Goal: Transaction & Acquisition: Purchase product/service

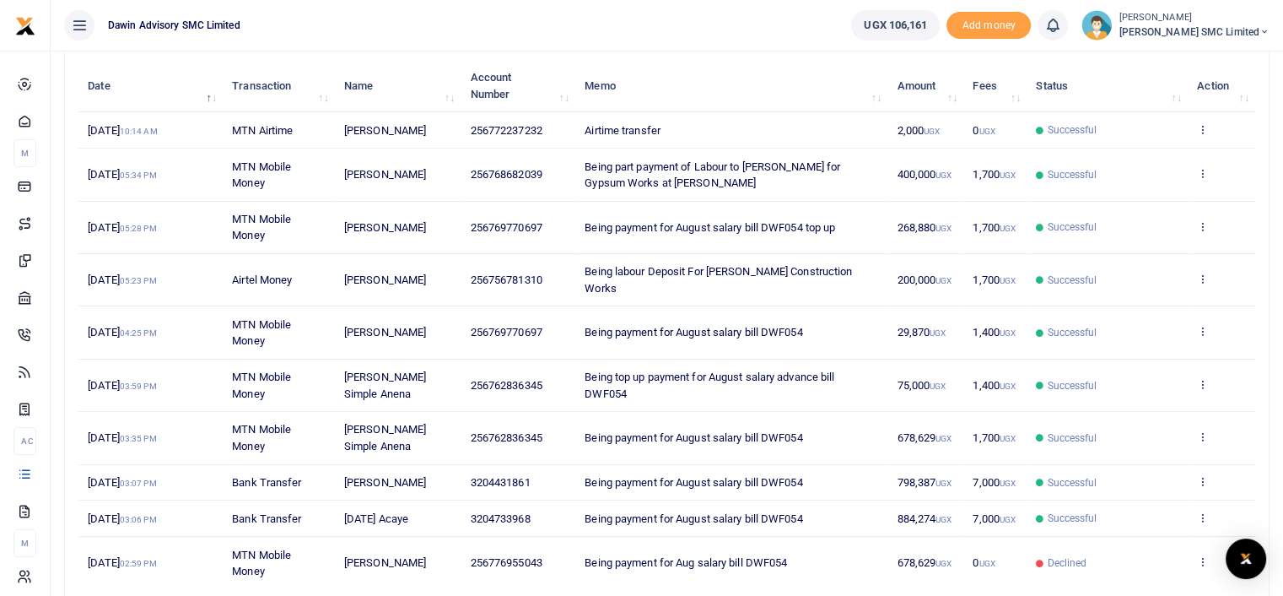
scroll to position [236, 0]
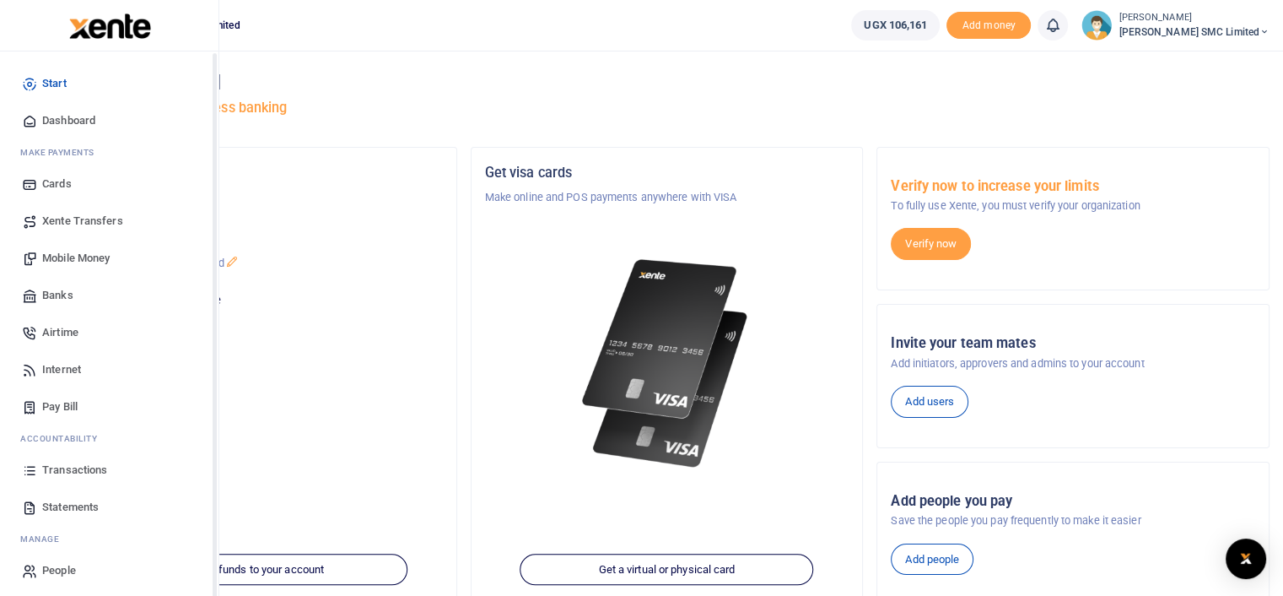
click at [76, 466] on span "Transactions" at bounding box center [74, 469] width 65 height 17
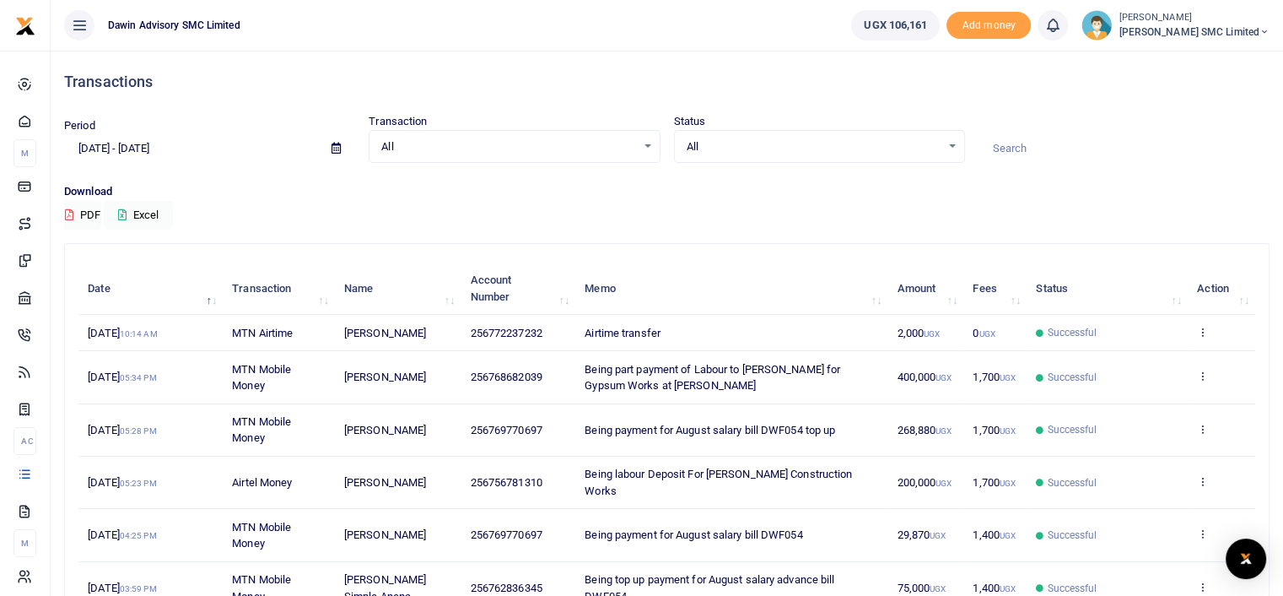
click at [958, 330] on td "2,000 UGX" at bounding box center [926, 333] width 76 height 36
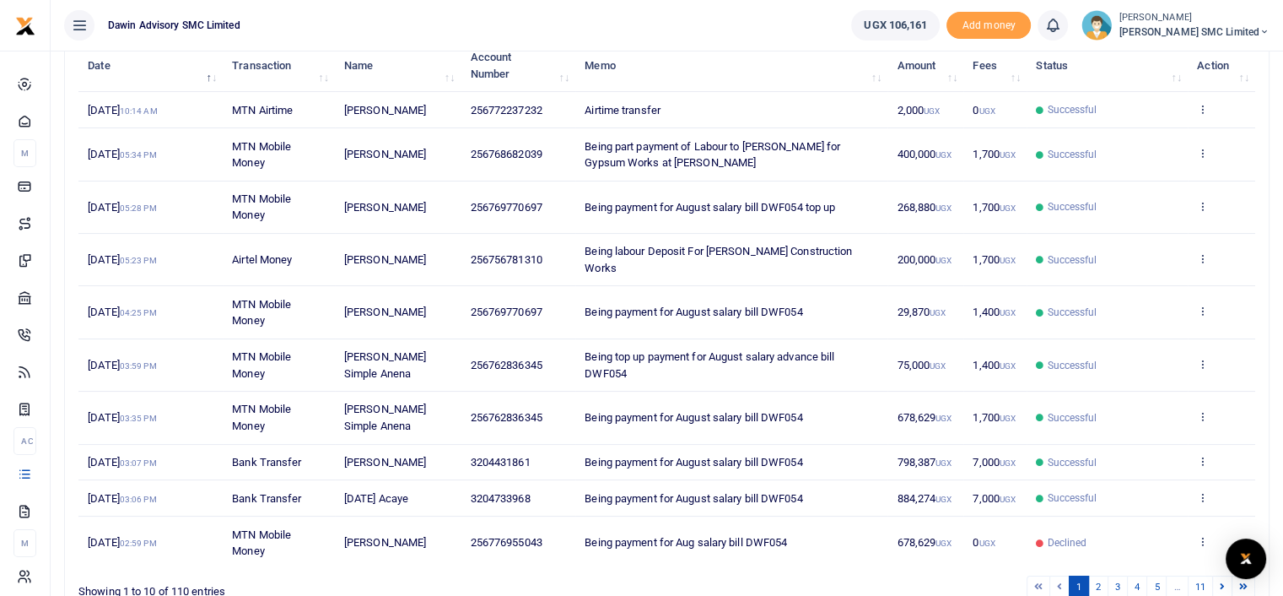
scroll to position [225, 0]
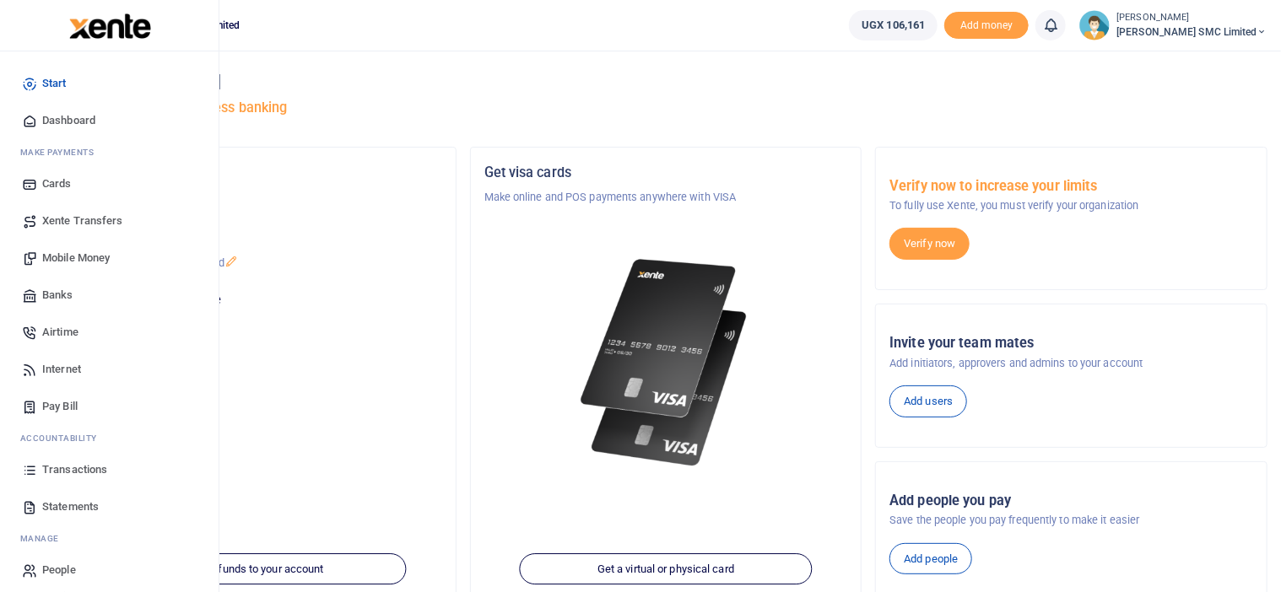
click at [76, 242] on link "Mobile Money" at bounding box center [109, 258] width 192 height 37
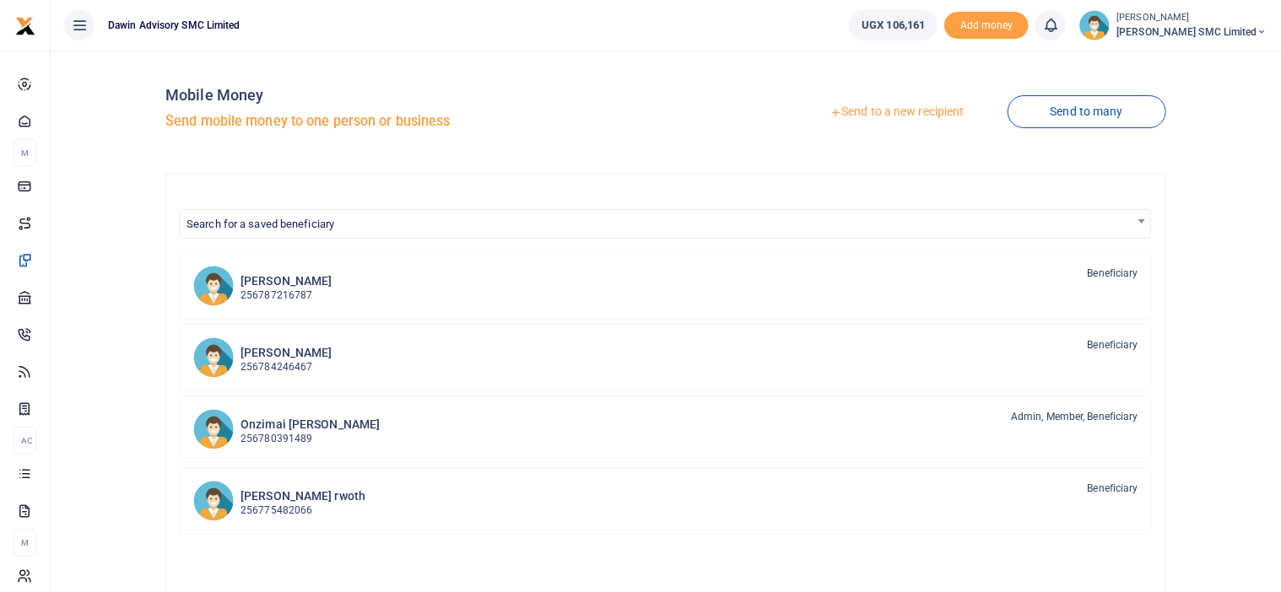
click at [865, 109] on link "Send to a new recipient" at bounding box center [896, 112] width 220 height 30
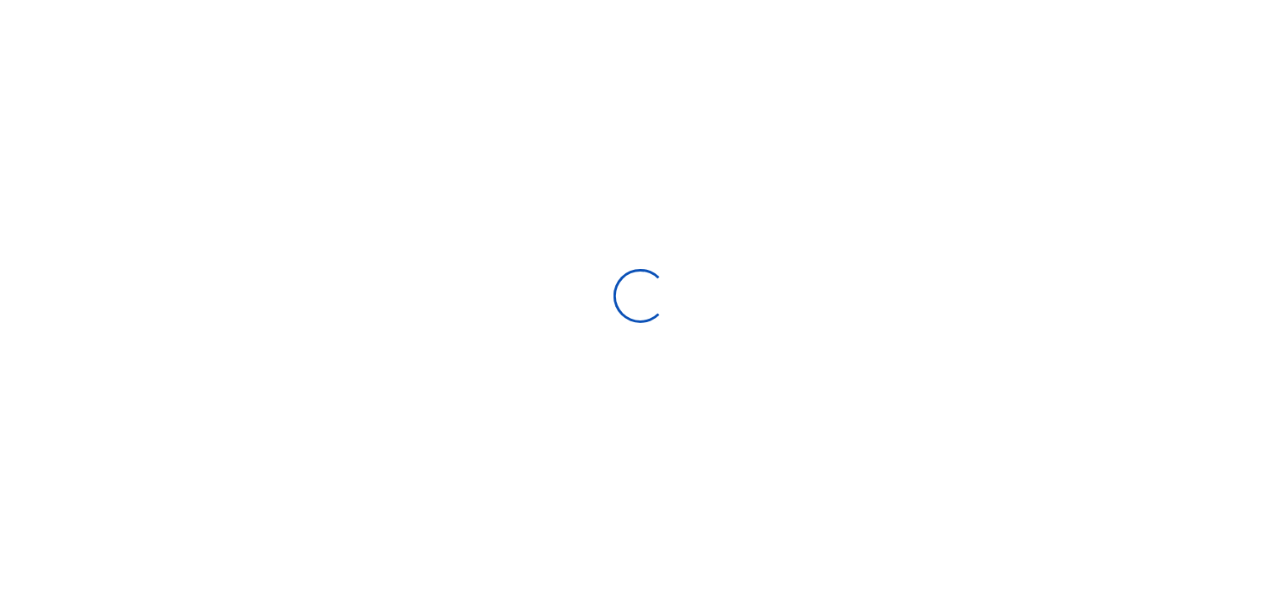
select select
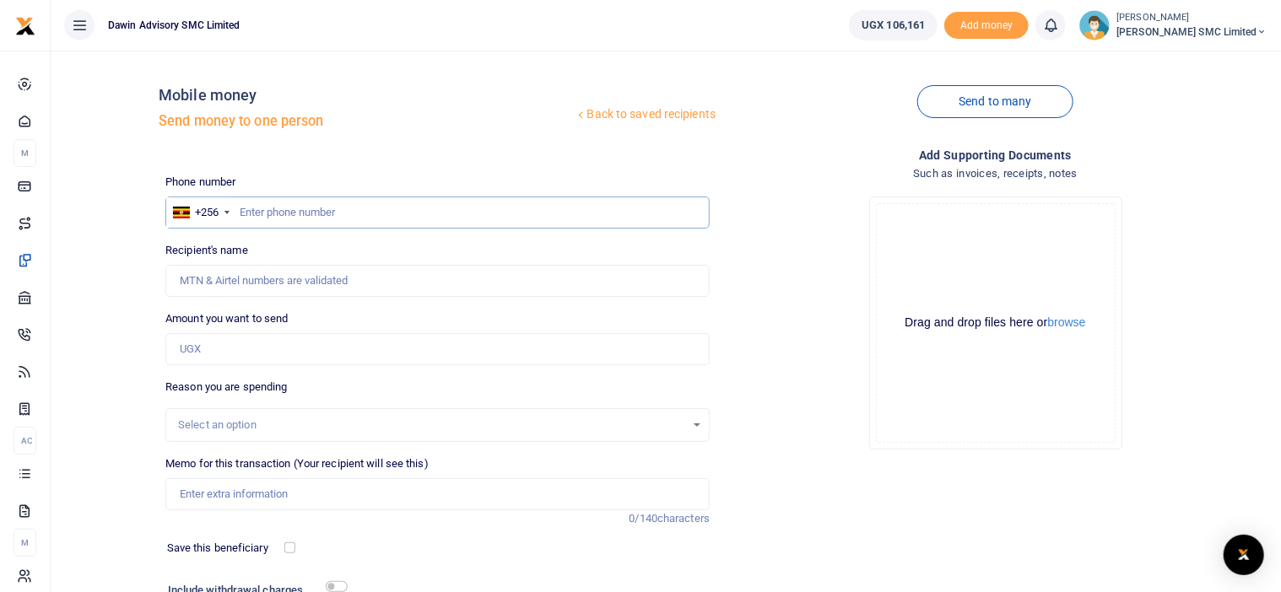
click at [265, 215] on input "text" at bounding box center [437, 213] width 544 height 32
type input "0772237232"
type input "[PERSON_NAME]"
type input "0772237232"
click at [219, 357] on input "Amount you want to send" at bounding box center [437, 349] width 544 height 32
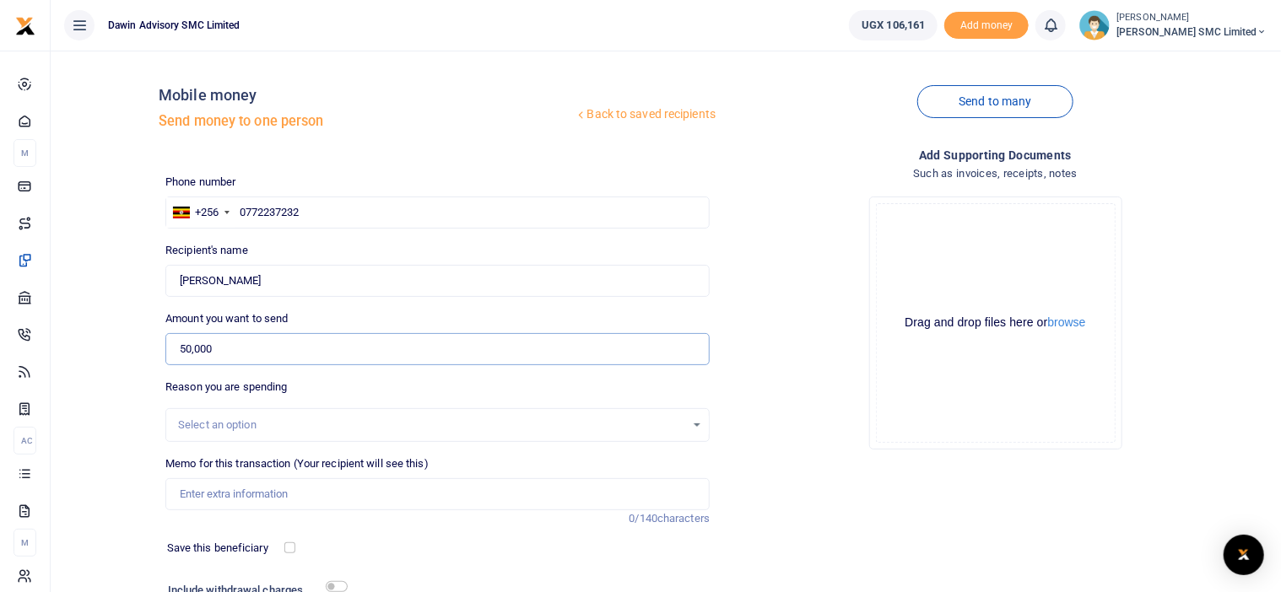
type input "50,000"
click at [800, 401] on div "Drop your files here Drag and drop files here or browse Powered by Uppy" at bounding box center [995, 323] width 544 height 280
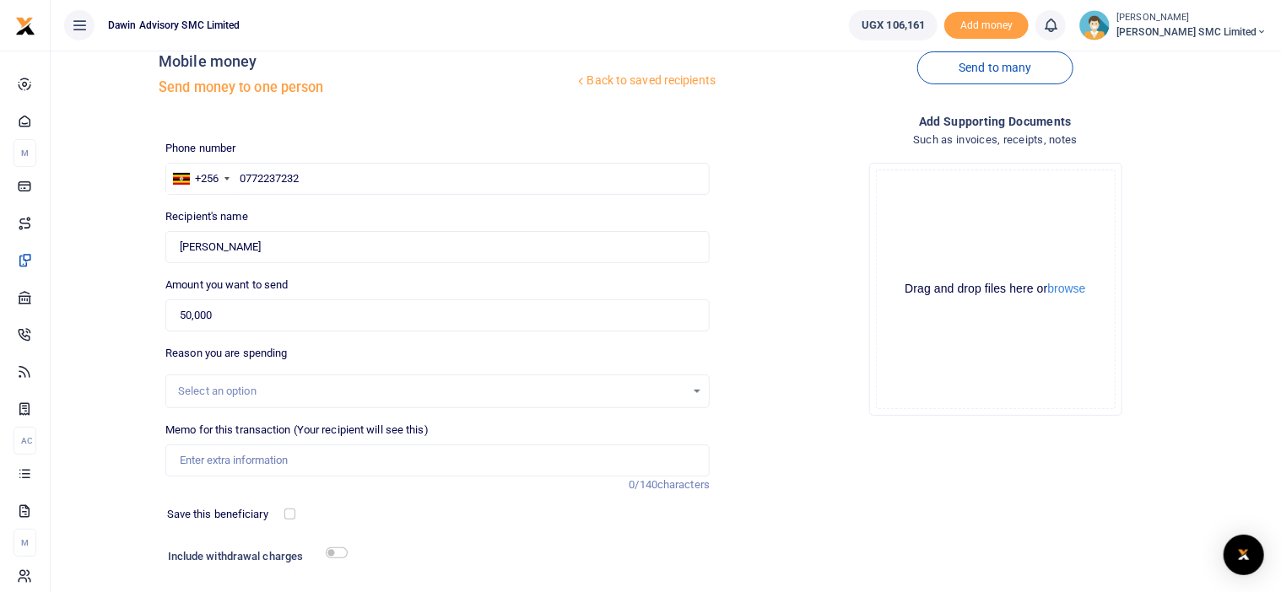
scroll to position [138, 0]
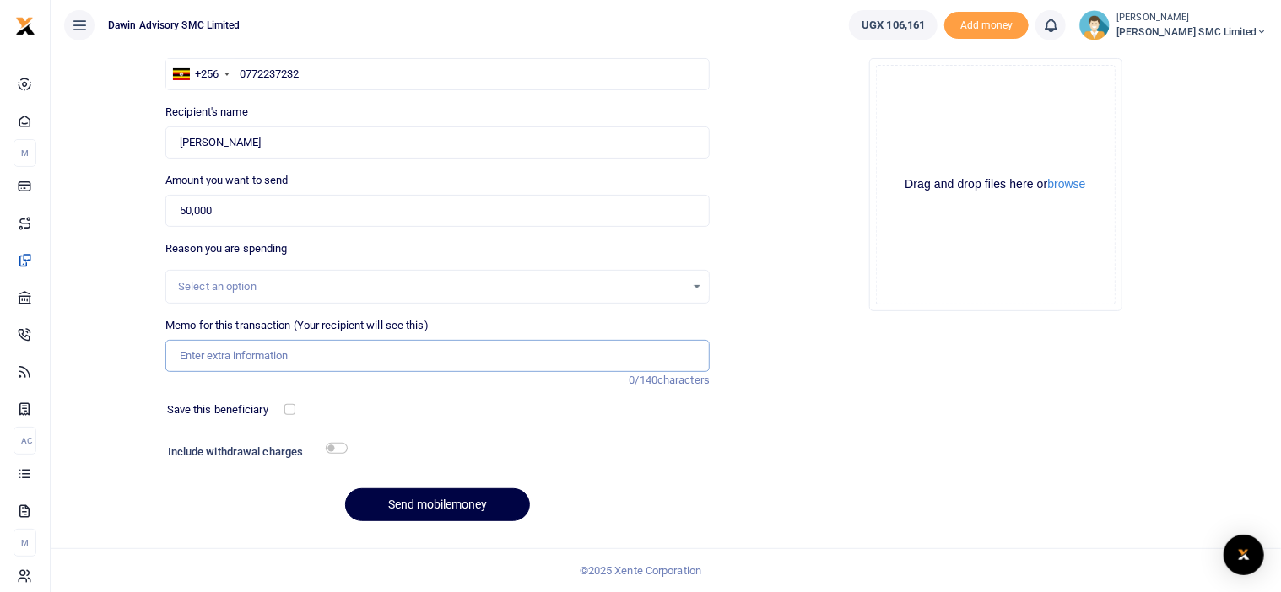
click at [246, 352] on input "Memo for this transaction (Your recipient will see this)" at bounding box center [437, 356] width 544 height 32
type input "Being payment for August salary bill DWF054"
click at [337, 446] on input "checkbox" at bounding box center [337, 448] width 22 height 11
checkbox input "true"
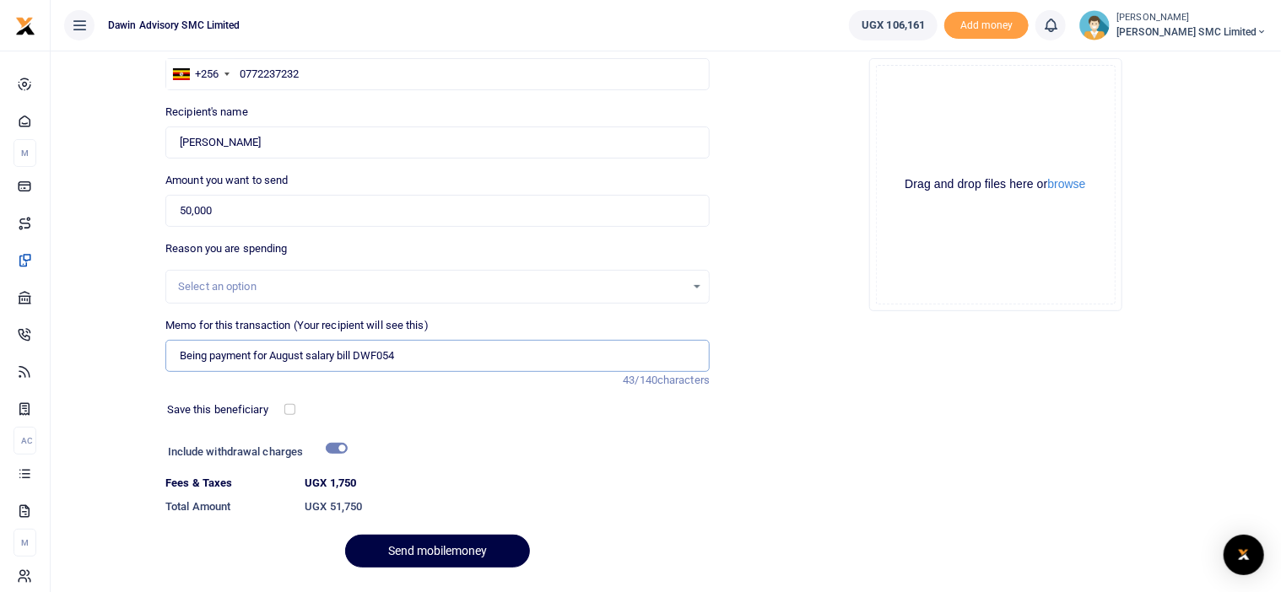
click at [428, 362] on input "Being payment for August salary bill DWF054" at bounding box center [437, 356] width 544 height 32
type input "Being payment for August salary bill DWF054 to Ms Ritah Nanteza"
click at [337, 453] on h6 "Include withdrawal charges" at bounding box center [253, 451] width 171 height 13
click at [331, 445] on input "checkbox" at bounding box center [337, 448] width 22 height 11
checkbox input "false"
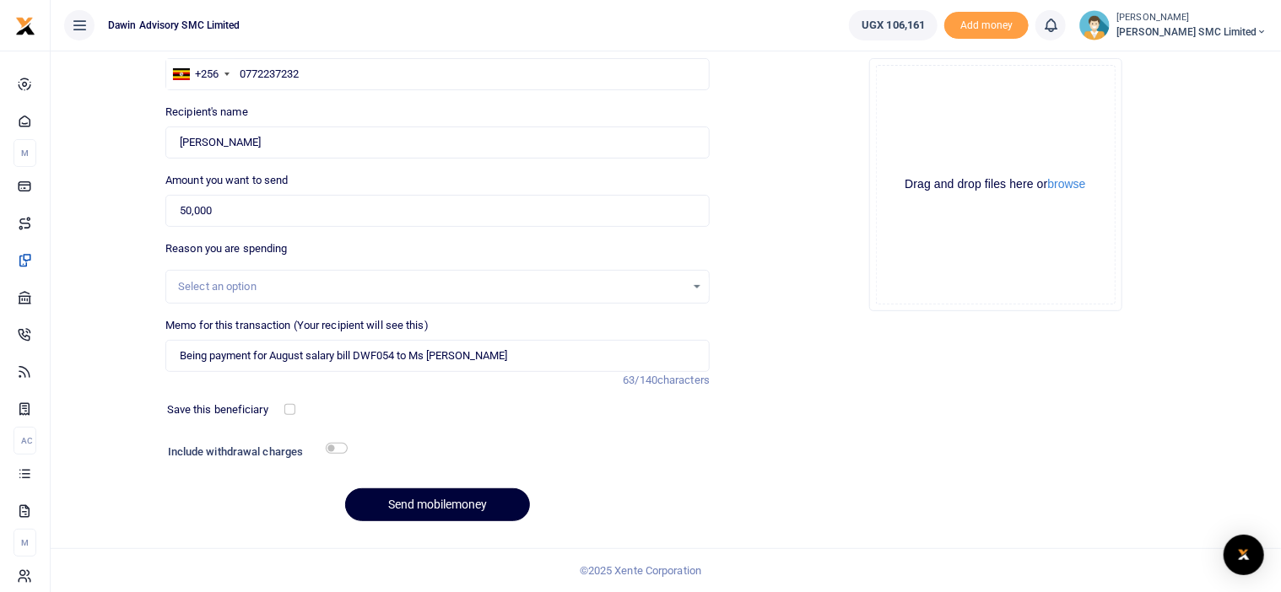
click at [448, 498] on button "Send mobilemoney" at bounding box center [437, 504] width 185 height 33
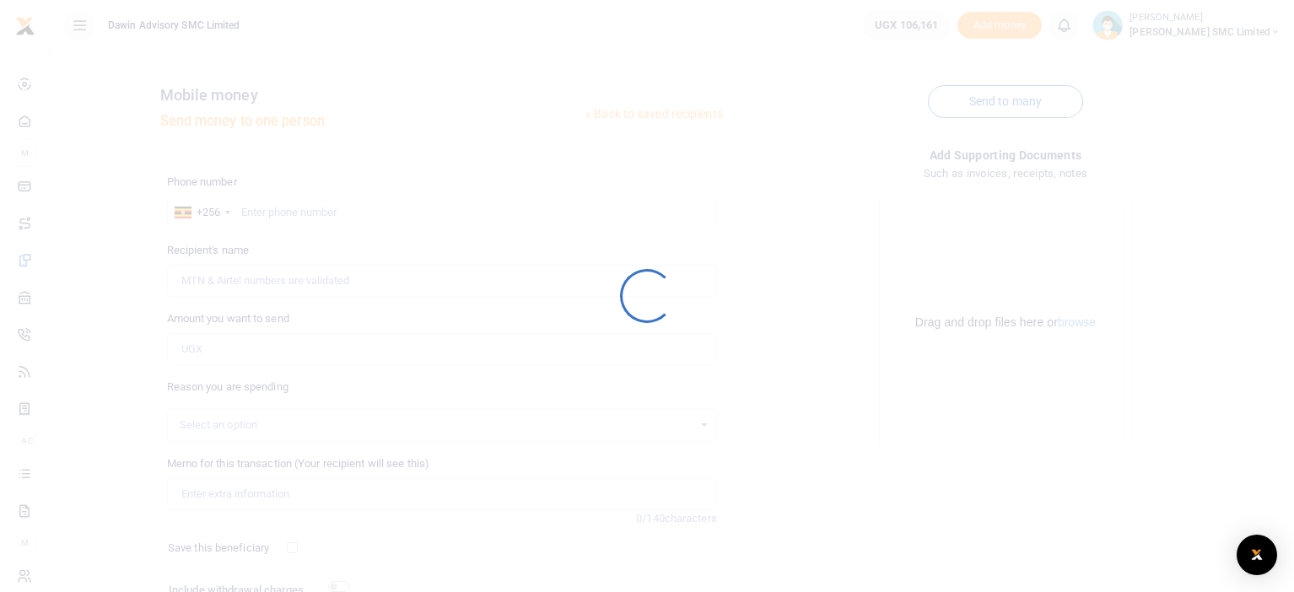
scroll to position [138, 0]
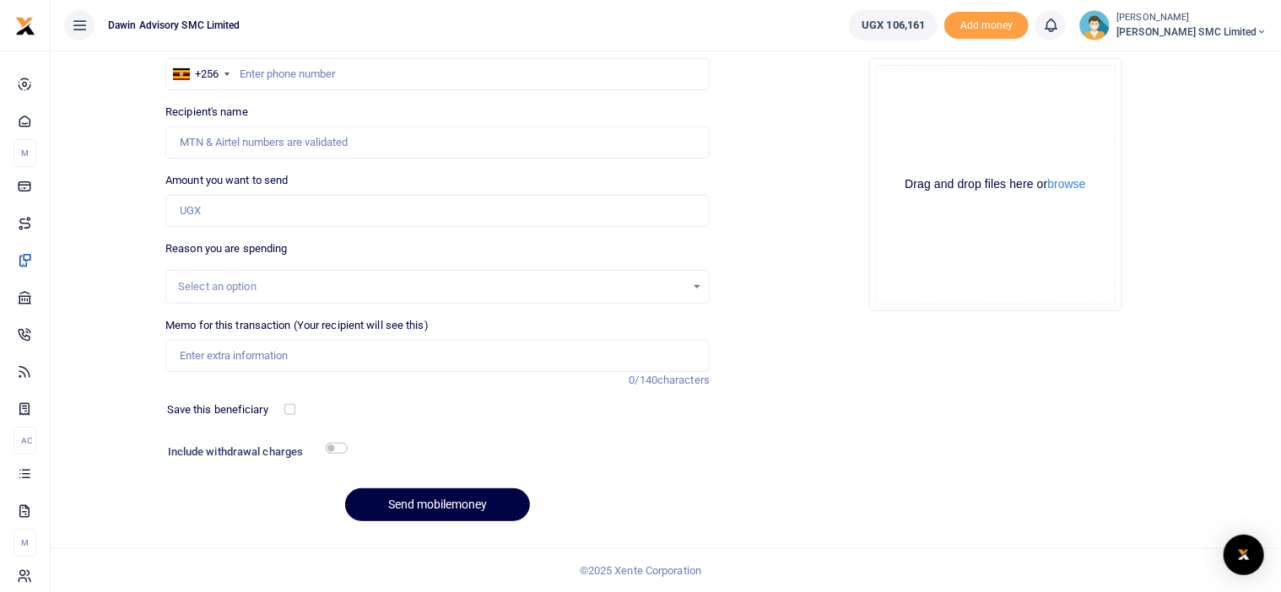
click at [784, 343] on div "Add supporting Documents Such as invoices, receipts, notes Drop your files here…" at bounding box center [995, 272] width 558 height 528
